Goal: Information Seeking & Learning: Learn about a topic

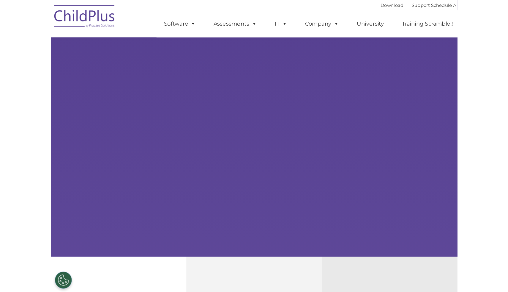
scroll to position [484, 0]
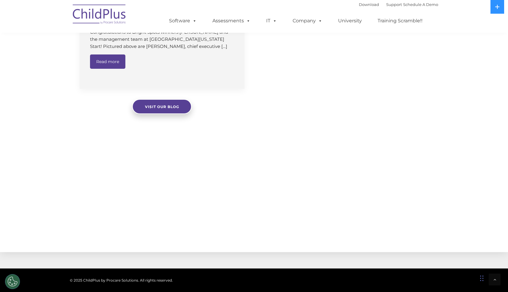
select select "MEDIUM"
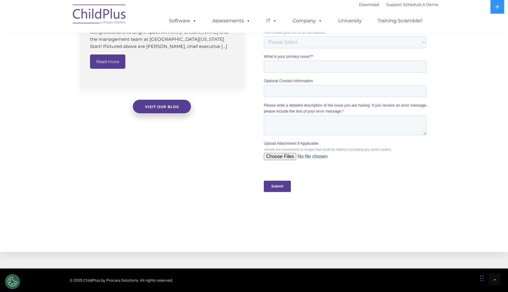
scroll to position [0, 0]
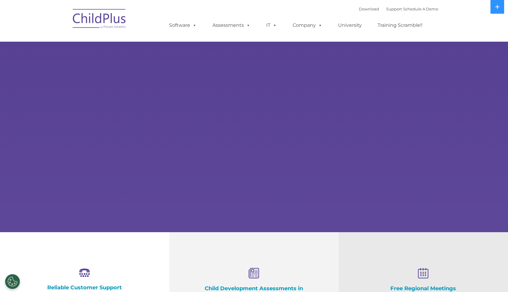
select select "MEDIUM"
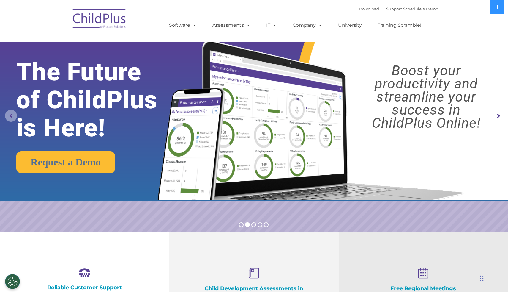
click at [15, 120] on rs-arrow at bounding box center [11, 116] width 12 height 12
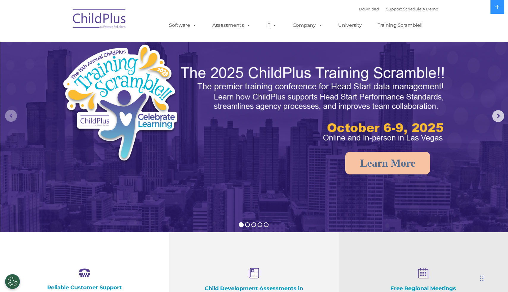
click at [12, 116] on rs-arrow at bounding box center [11, 116] width 12 height 12
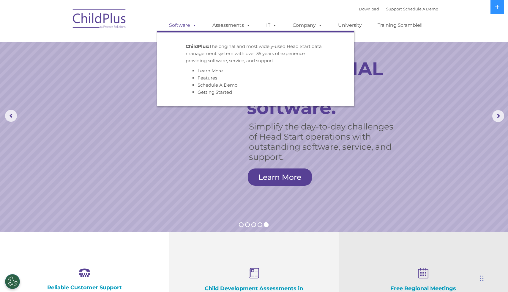
click at [194, 26] on span at bounding box center [193, 25] width 7 height 6
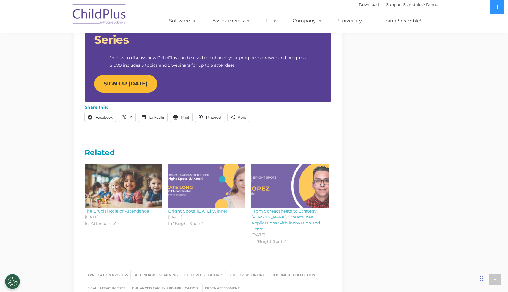
scroll to position [605, 0]
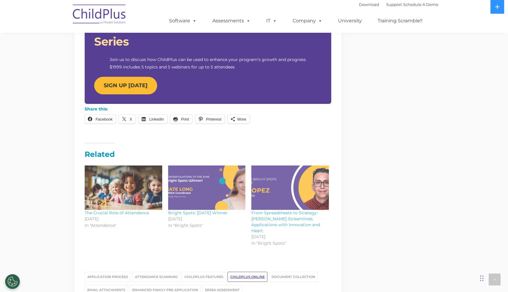
click at [239, 271] on link "ChildPlus Online" at bounding box center [248, 276] width 40 height 10
